Goal: Transaction & Acquisition: Purchase product/service

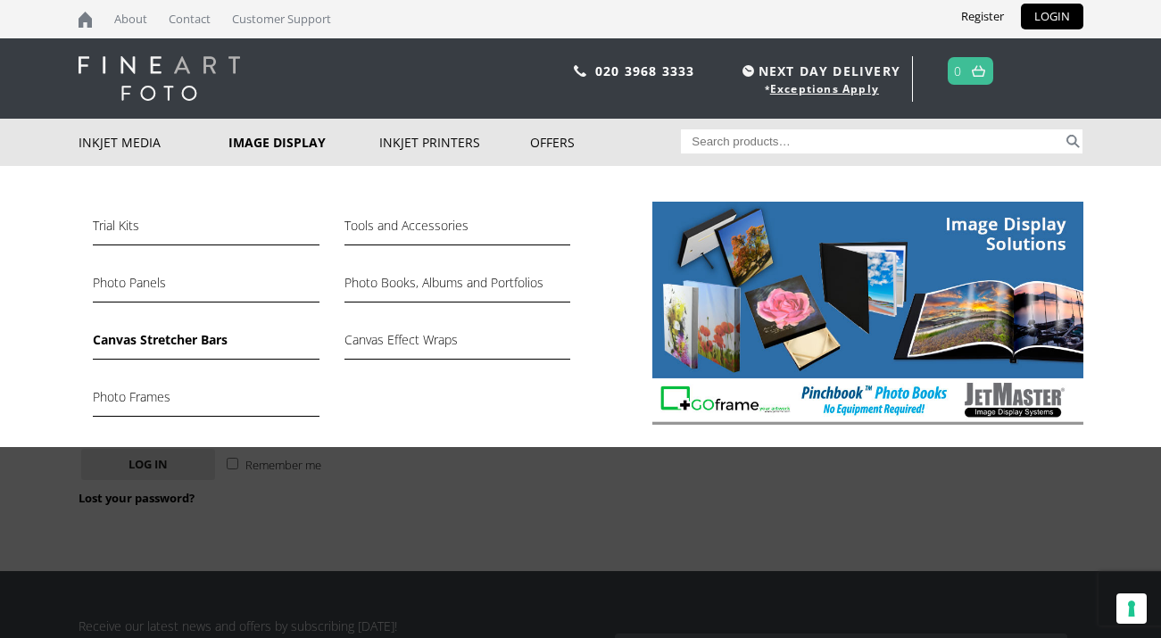
click at [184, 347] on link "Canvas Stretcher Bars" at bounding box center [206, 344] width 226 height 30
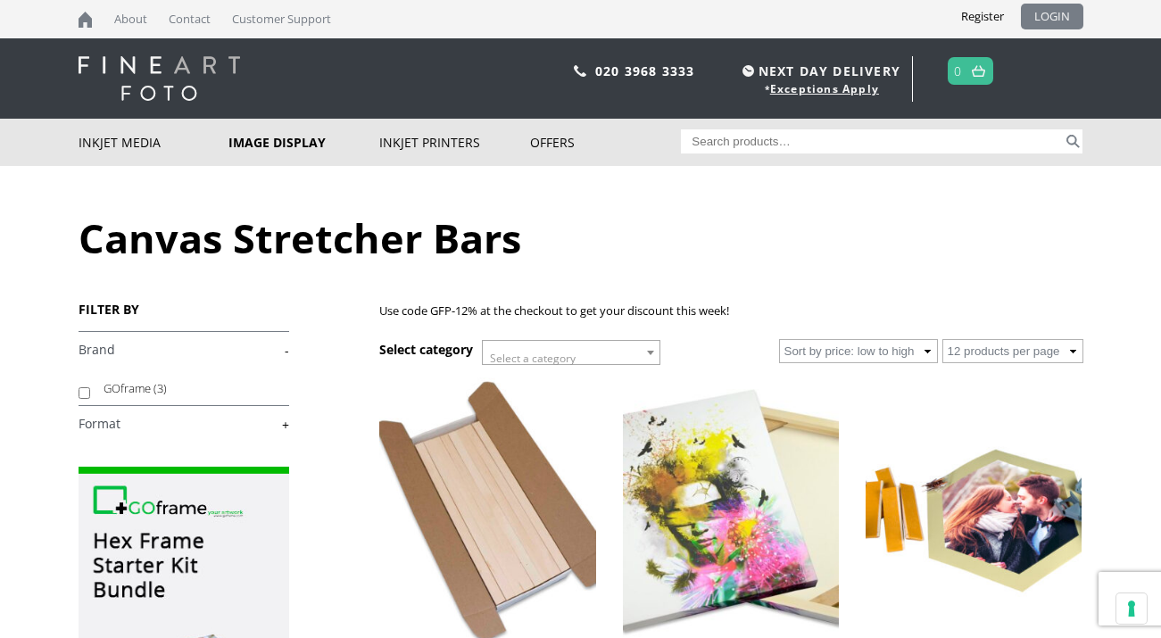
click at [1039, 21] on link "LOGIN" at bounding box center [1052, 17] width 62 height 26
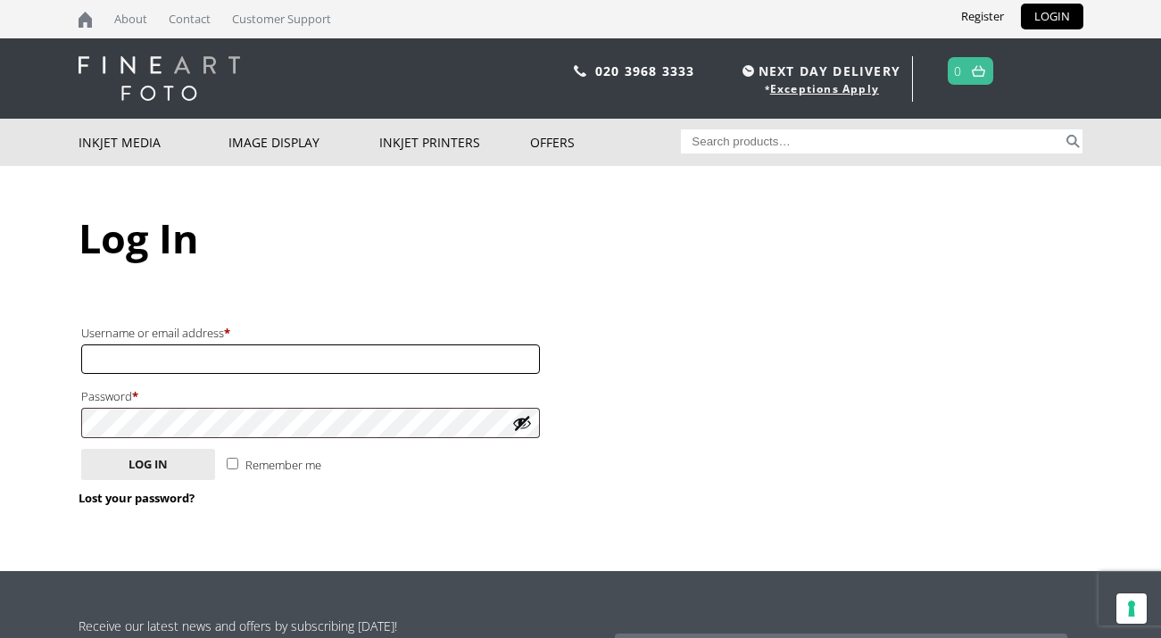
click at [199, 357] on input "Username or email address * Required" at bounding box center [310, 358] width 459 height 29
type input "[EMAIL_ADDRESS][DOMAIN_NAME]"
click at [234, 462] on input "Remember me" at bounding box center [233, 464] width 12 height 12
checkbox input "true"
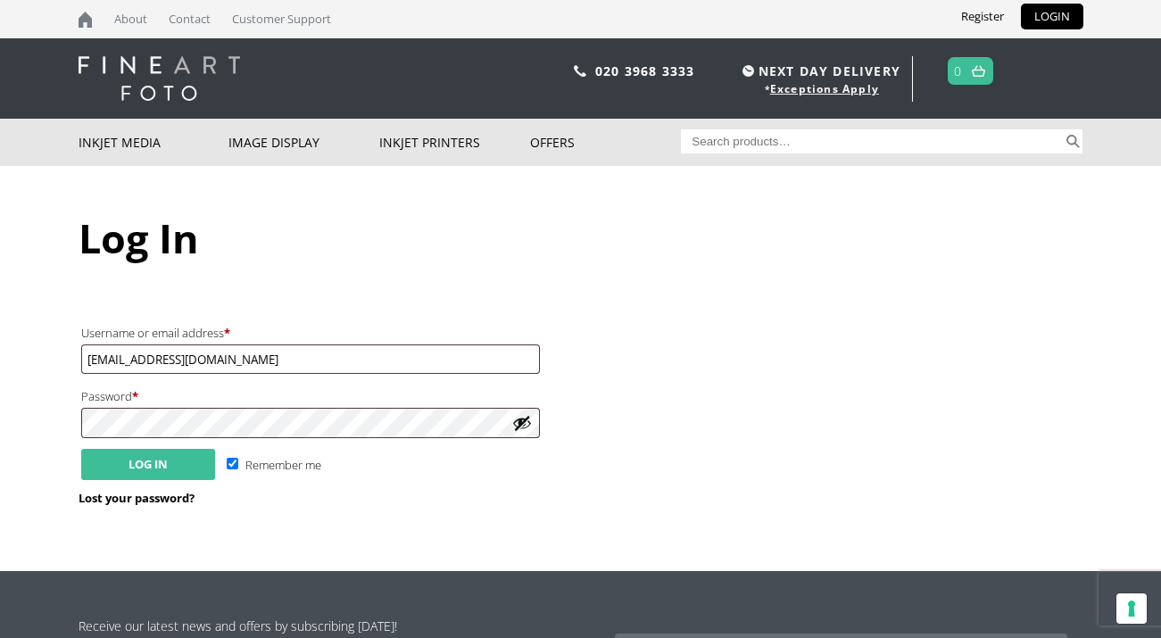
click at [135, 466] on button "Log in" at bounding box center [148, 464] width 134 height 31
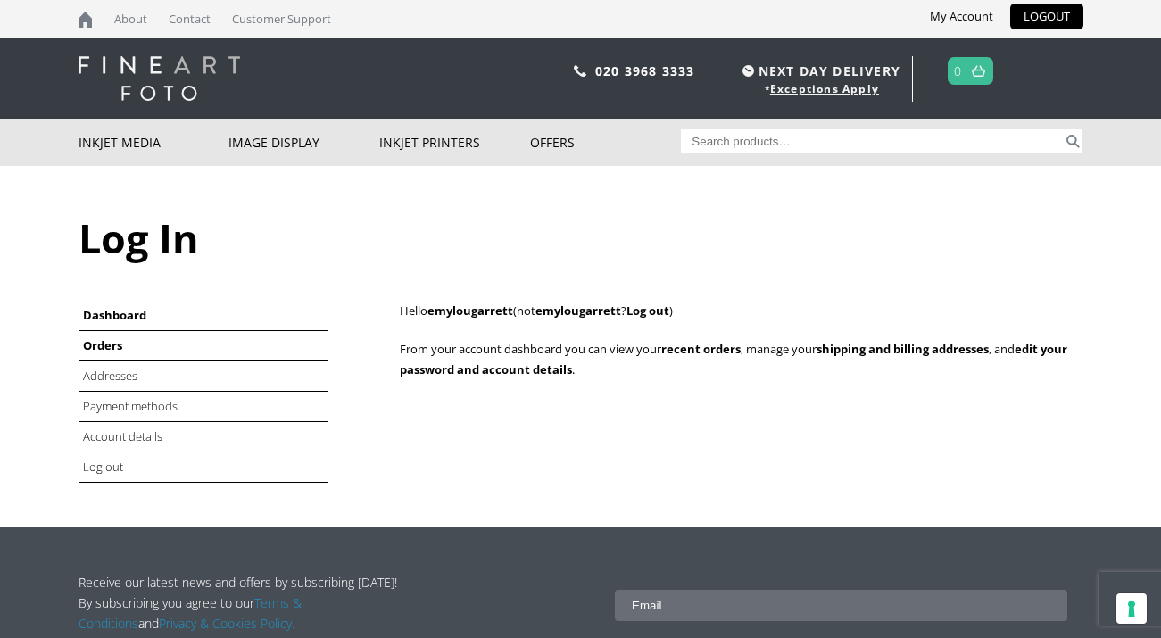
click at [100, 345] on link "Orders" at bounding box center [102, 345] width 39 height 16
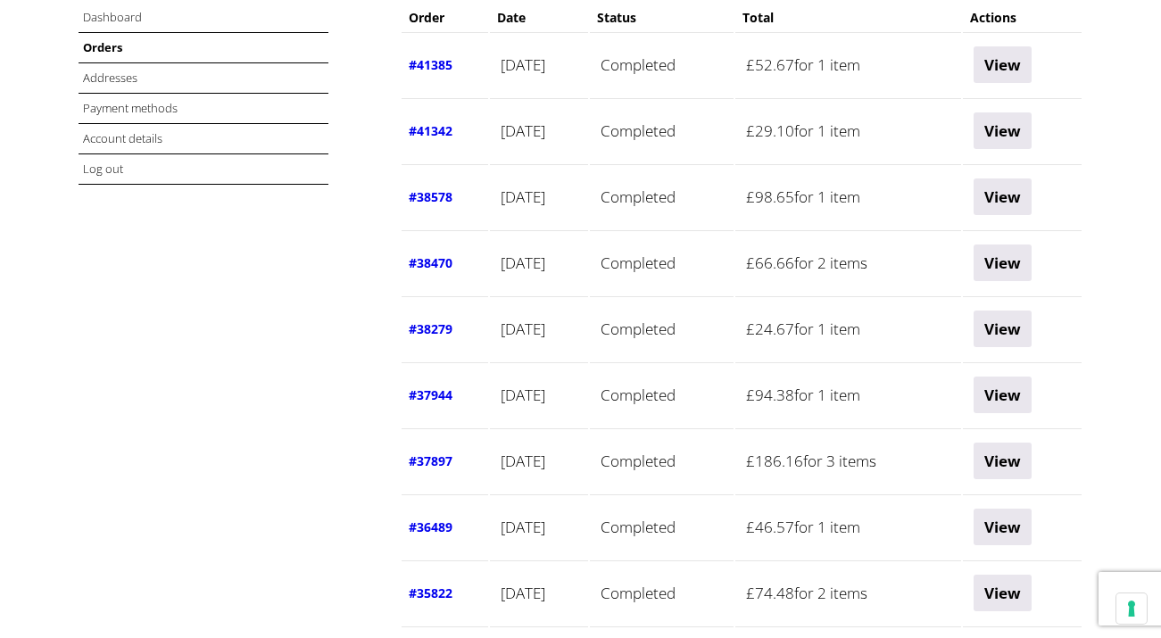
scroll to position [305, 0]
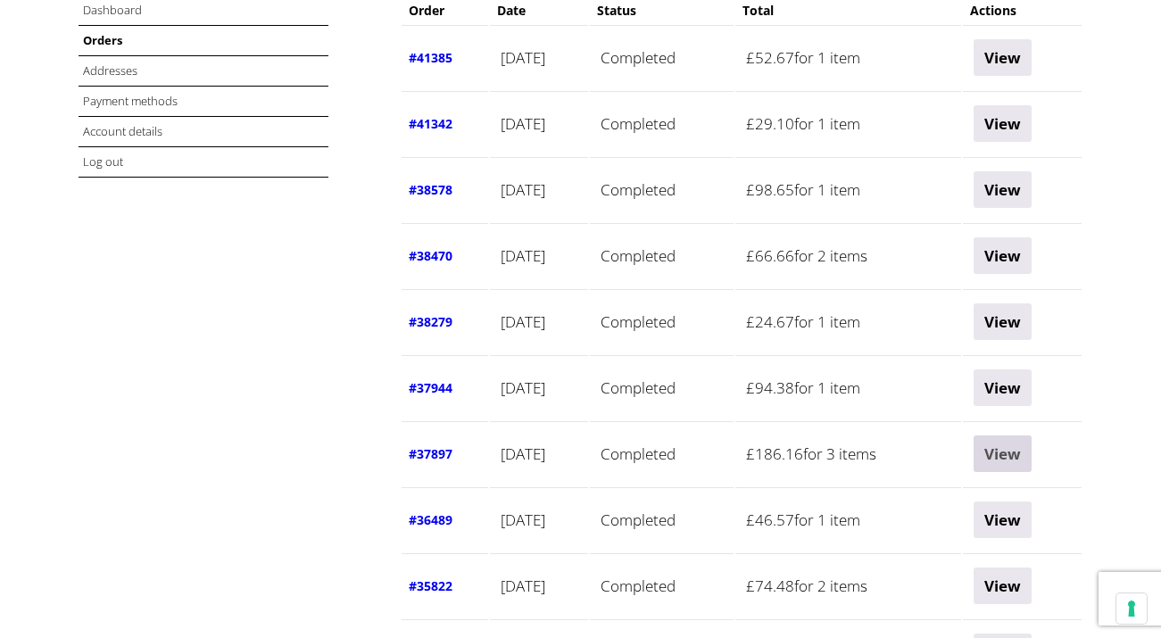
click at [1026, 459] on link "View" at bounding box center [1002, 453] width 58 height 37
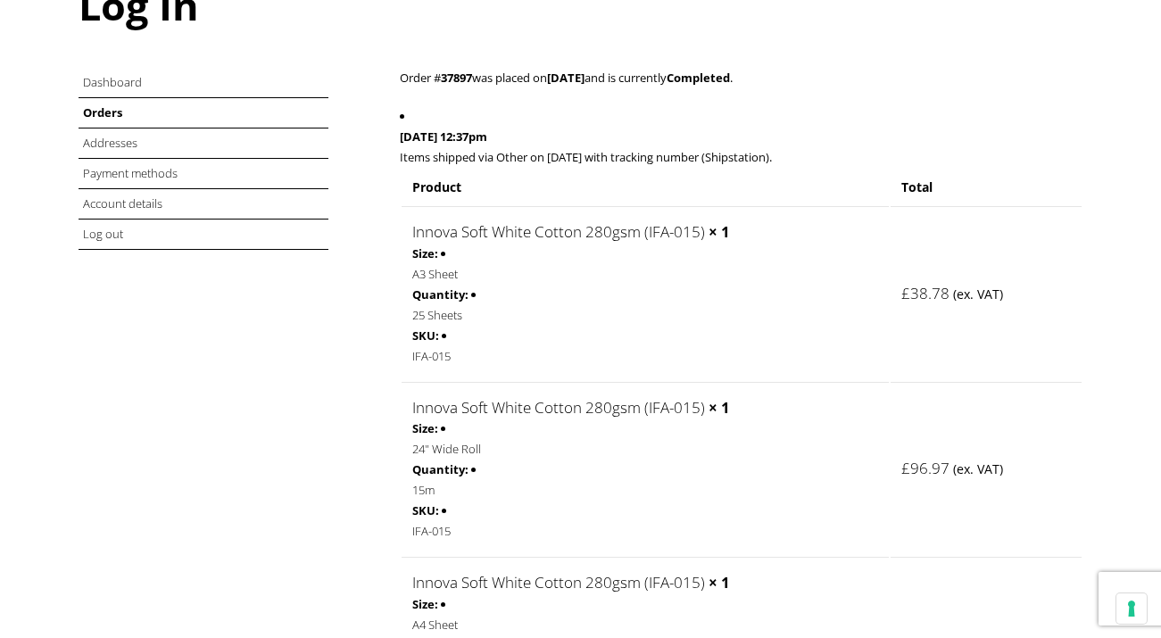
scroll to position [241, 0]
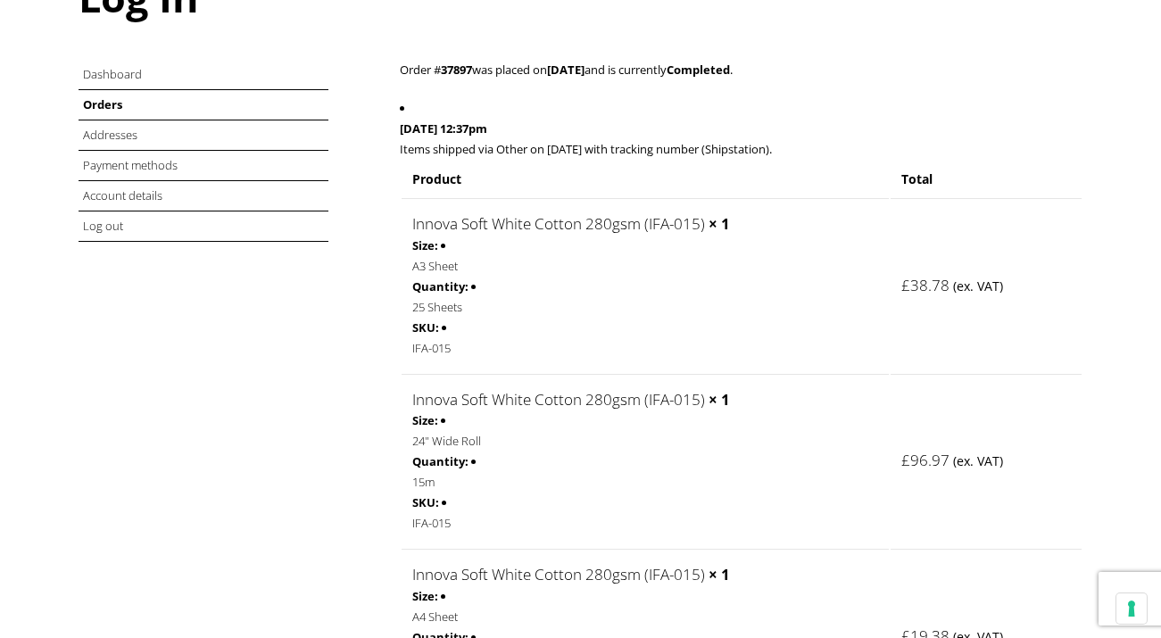
click at [615, 401] on link "Innova Soft White Cotton 280gsm (IFA-015)" at bounding box center [558, 399] width 293 height 21
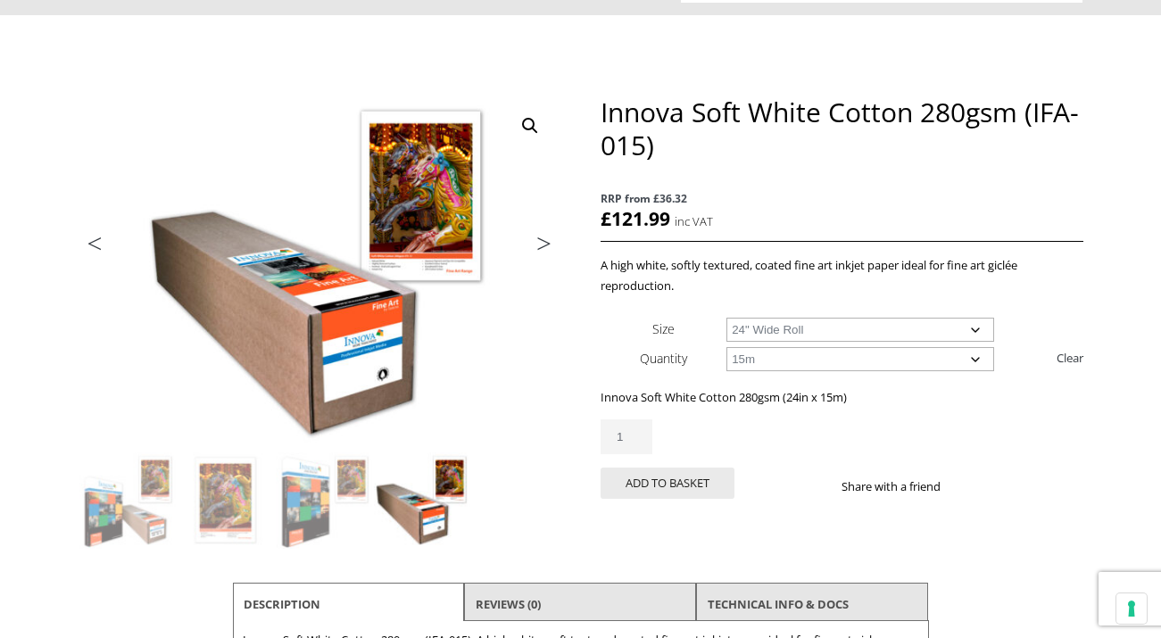
scroll to position [152, 0]
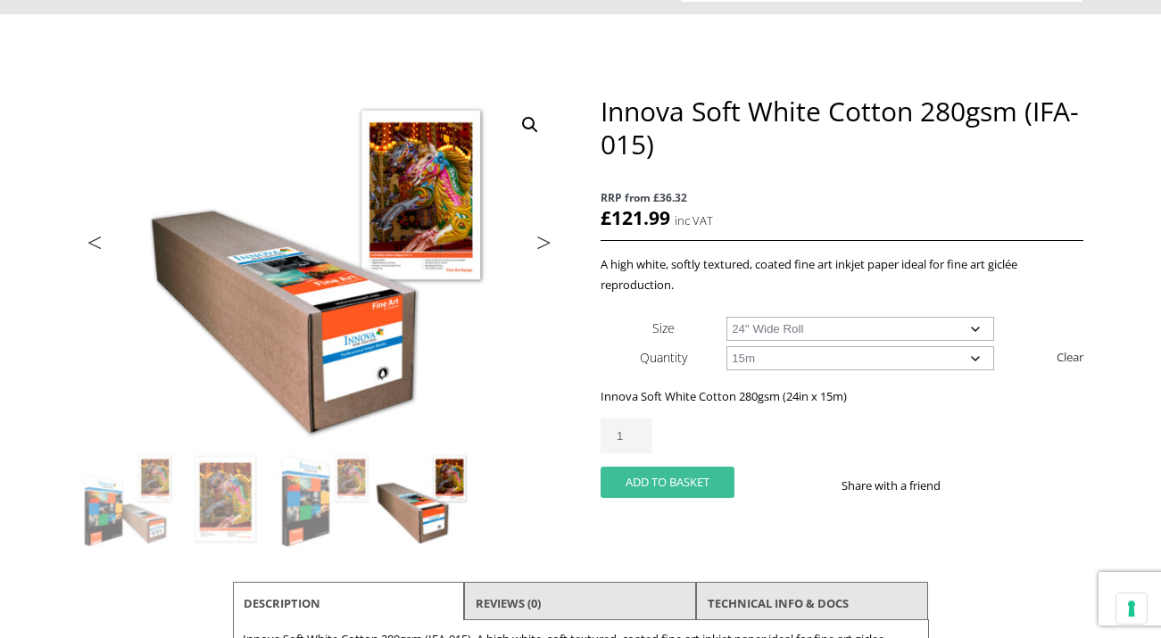
click at [641, 479] on button "Add to basket" at bounding box center [667, 482] width 134 height 31
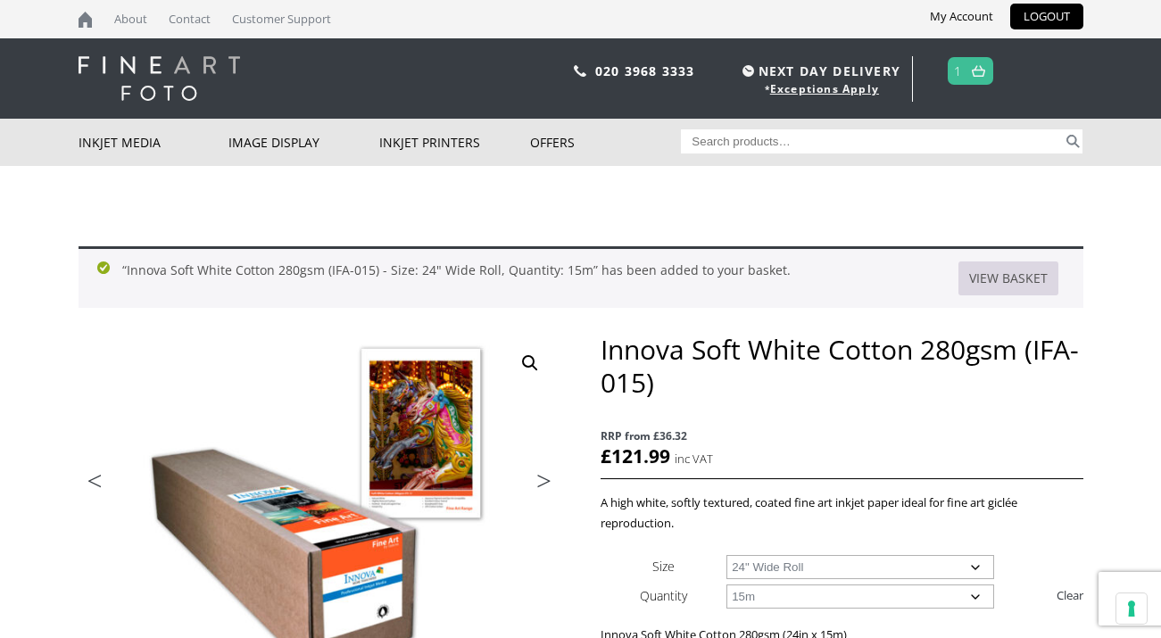
click at [992, 270] on link "View basket" at bounding box center [1008, 278] width 100 height 34
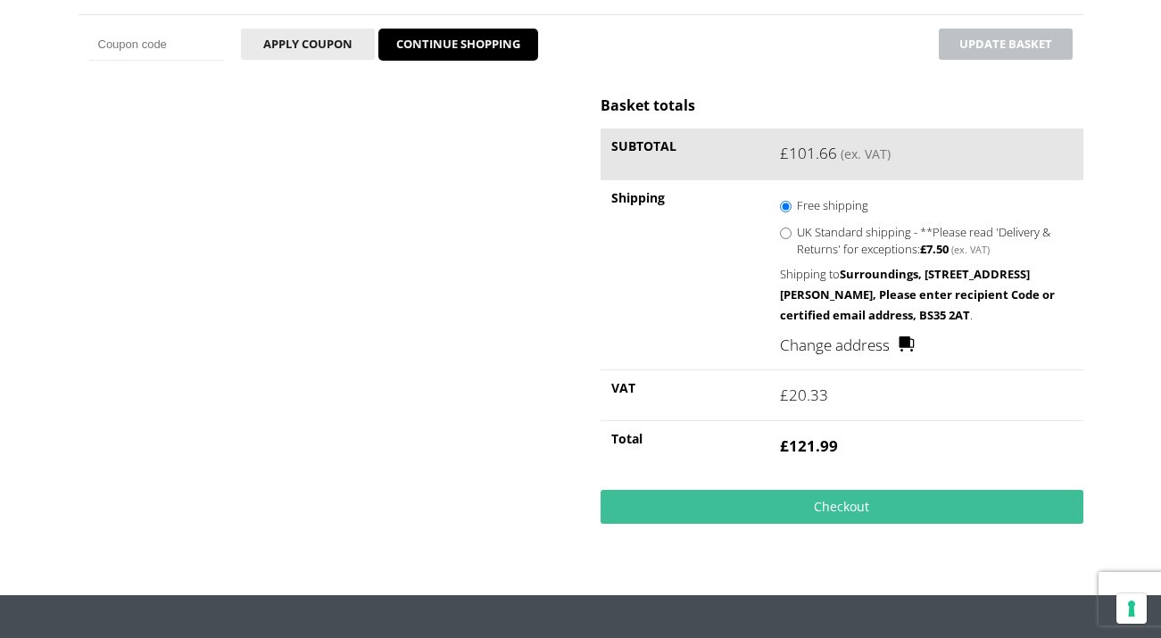
scroll to position [493, 0]
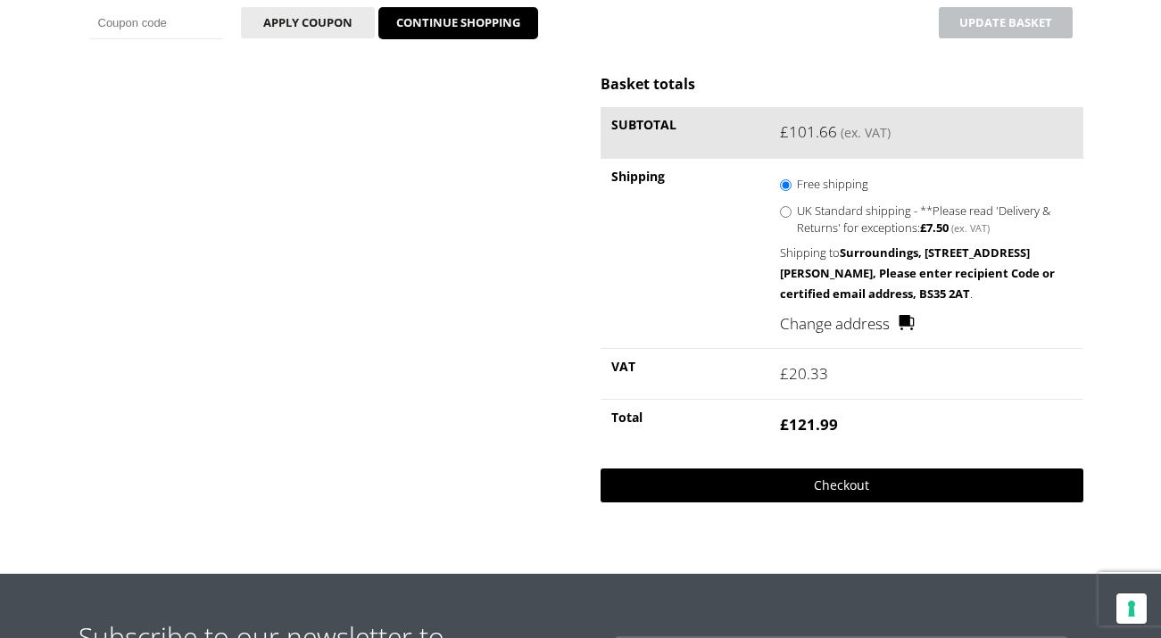
click at [734, 493] on link "Checkout" at bounding box center [841, 485] width 482 height 34
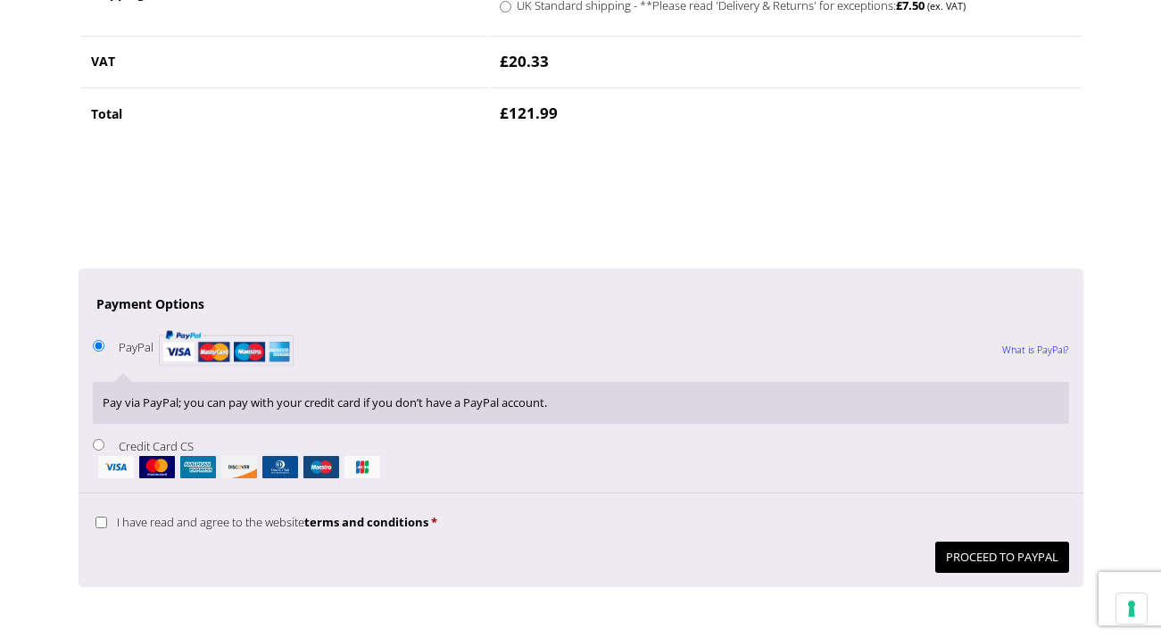
scroll to position [1287, 0]
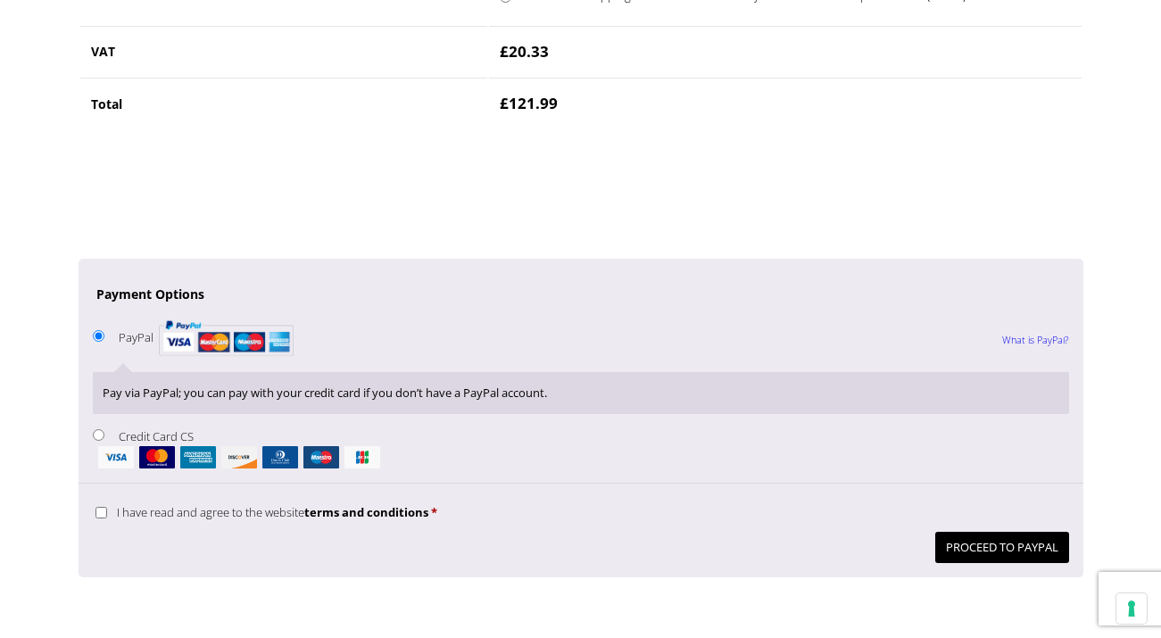
click at [94, 515] on p "I have read and agree to the website terms and conditions *" at bounding box center [581, 512] width 976 height 29
click at [96, 514] on input "I have read and agree to the website terms and conditions *" at bounding box center [101, 513] width 12 height 12
checkbox input "true"
click at [946, 552] on button "Proceed to PayPal" at bounding box center [1002, 547] width 134 height 31
